Goal: Task Accomplishment & Management: Manage account settings

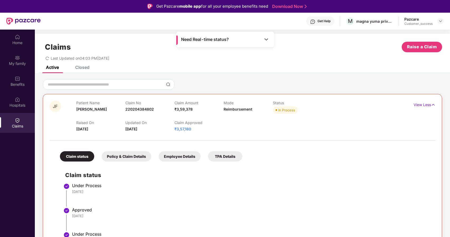
scroll to position [30, 0]
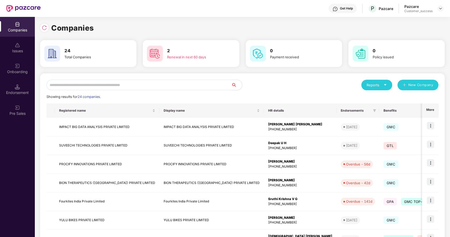
click at [141, 82] on input "text" at bounding box center [138, 85] width 185 height 11
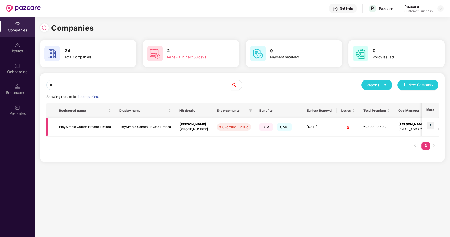
type input "**"
click at [429, 126] on img at bounding box center [430, 125] width 7 height 7
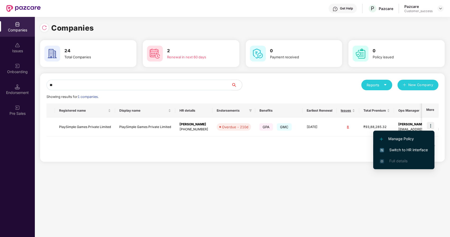
click at [397, 147] on span "Switch to HR interface" at bounding box center [404, 150] width 48 height 6
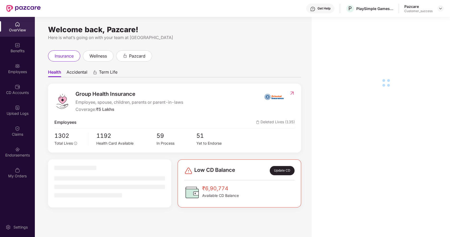
click at [17, 49] on div "Benefits" at bounding box center [17, 50] width 35 height 5
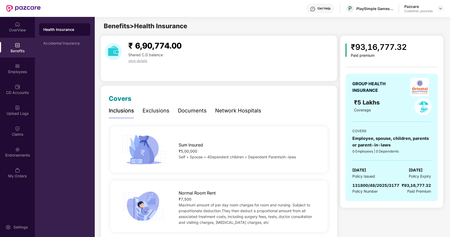
click at [188, 108] on div "Documents" at bounding box center [192, 111] width 29 height 8
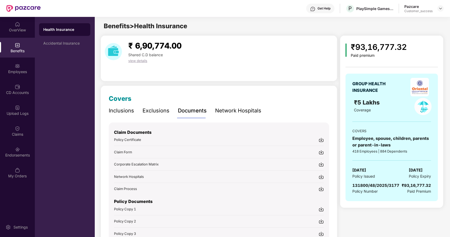
click at [128, 150] on span "Claim Form" at bounding box center [123, 152] width 18 height 4
click at [440, 9] on img at bounding box center [440, 8] width 4 height 4
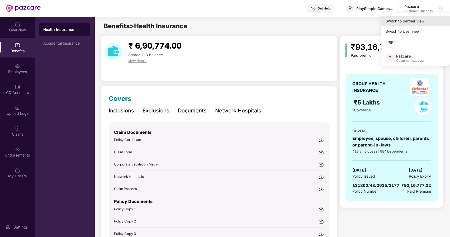
click at [414, 22] on div "Switch to partner view" at bounding box center [415, 21] width 69 height 10
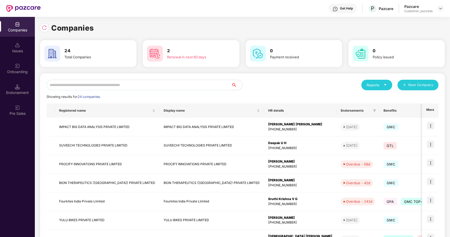
click at [86, 84] on input "text" at bounding box center [138, 85] width 185 height 11
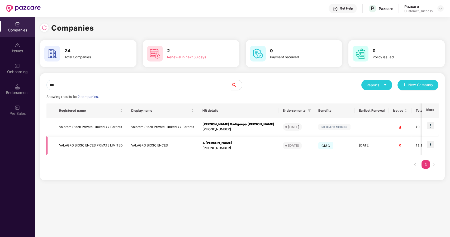
type input "***"
click at [432, 144] on img at bounding box center [430, 144] width 7 height 7
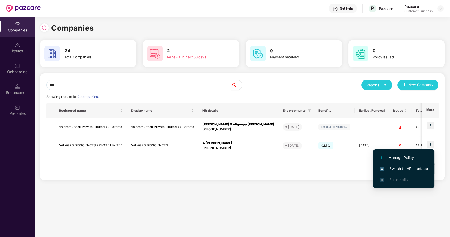
click at [404, 166] on span "Switch to HR interface" at bounding box center [404, 169] width 48 height 6
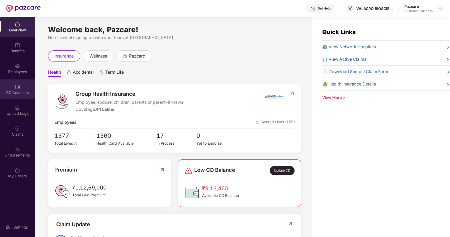
click at [21, 86] on div "CD Accounts" at bounding box center [17, 89] width 35 height 20
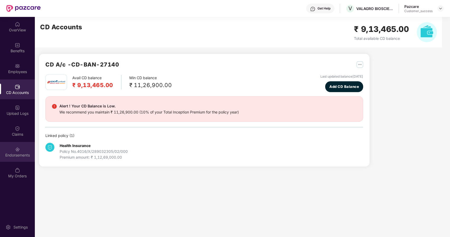
click at [16, 146] on div at bounding box center [17, 148] width 5 height 5
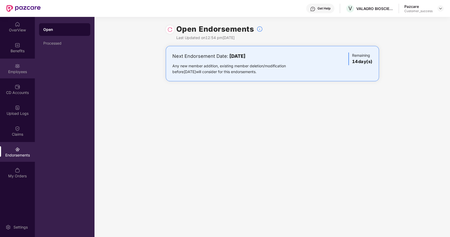
click at [21, 73] on div "Employees" at bounding box center [17, 71] width 35 height 5
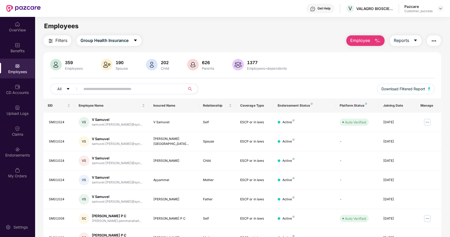
click at [167, 89] on input "text" at bounding box center [130, 89] width 95 height 8
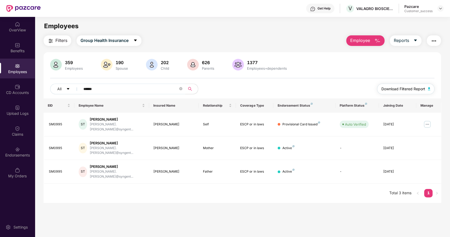
type input "******"
click at [405, 90] on span "Download Filtered Report" at bounding box center [403, 89] width 44 height 6
click at [11, 110] on div "Upload Logs" at bounding box center [17, 110] width 35 height 20
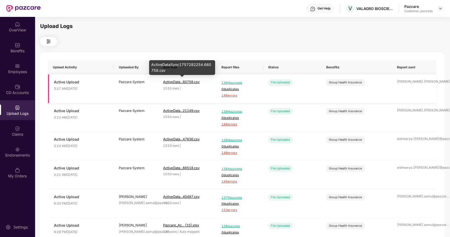
click at [180, 82] on span "ActiveData...60758.csv" at bounding box center [181, 82] width 36 height 4
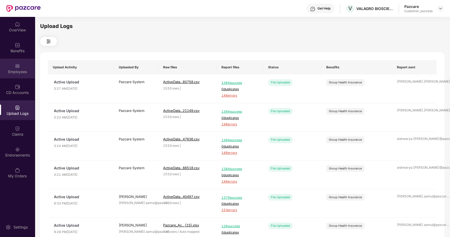
click at [7, 69] on div "Employees" at bounding box center [17, 71] width 35 height 5
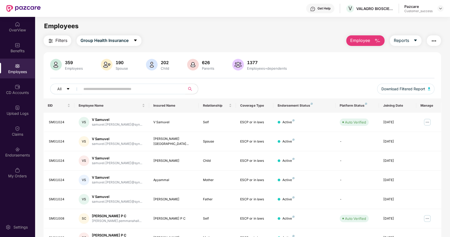
click at [119, 89] on input "text" at bounding box center [130, 89] width 95 height 8
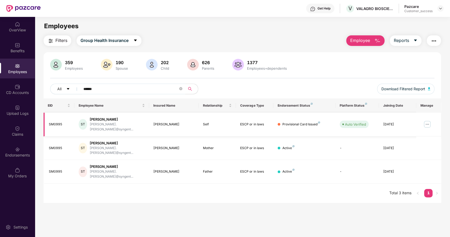
type input "******"
click at [428, 120] on img at bounding box center [427, 124] width 8 height 8
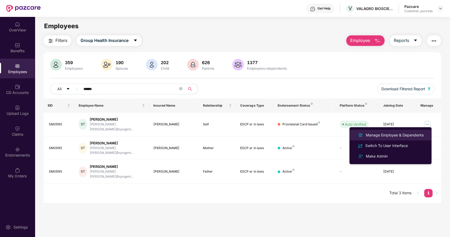
click at [382, 133] on div "Manage Employee & Dependents" at bounding box center [395, 135] width 60 height 6
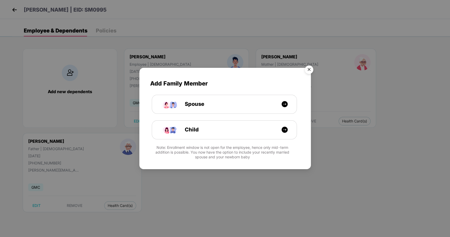
click at [308, 67] on img "Close" at bounding box center [308, 70] width 15 height 15
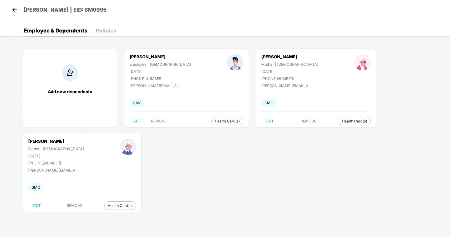
click at [142, 77] on div "[PHONE_NUMBER]" at bounding box center [160, 78] width 61 height 4
copy div "919845161062"
click at [188, 173] on body "[PERSON_NAME] | EID: SM0995 Employee & Dependents Policies Add new dependents […" at bounding box center [225, 118] width 450 height 237
drag, startPoint x: 156, startPoint y: 72, endPoint x: 128, endPoint y: 71, distance: 27.2
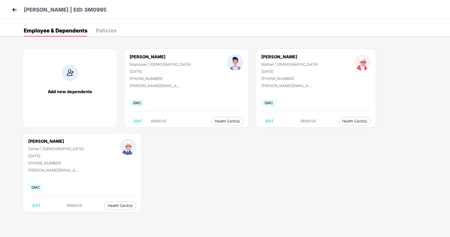
click at [128, 71] on div "[PERSON_NAME] Employee | [DEMOGRAPHIC_DATA] [DATE] [PHONE_NUMBER]" at bounding box center [160, 67] width 97 height 27
copy div "[DATE]"
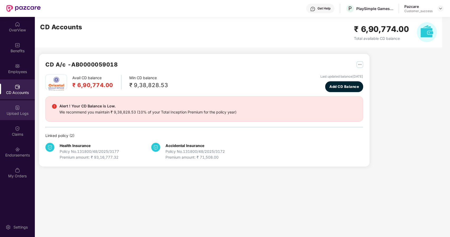
click at [21, 105] on div "Upload Logs" at bounding box center [17, 110] width 35 height 20
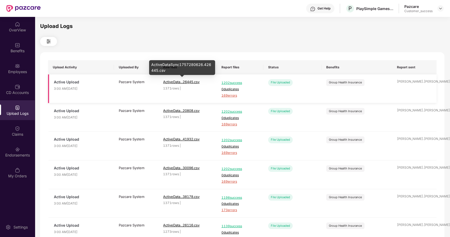
click at [178, 81] on span "ActiveData...26445.csv" at bounding box center [181, 82] width 36 height 4
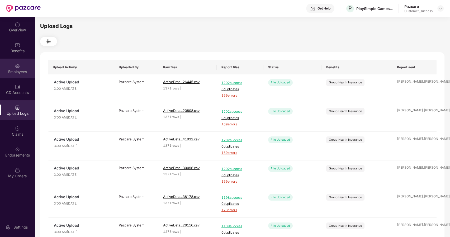
click at [18, 70] on div "Employees" at bounding box center [17, 71] width 35 height 5
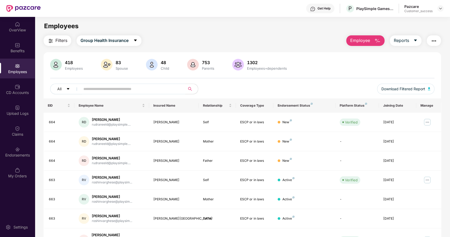
click at [85, 91] on input "text" at bounding box center [130, 89] width 95 height 8
